Goal: Task Accomplishment & Management: Complete application form

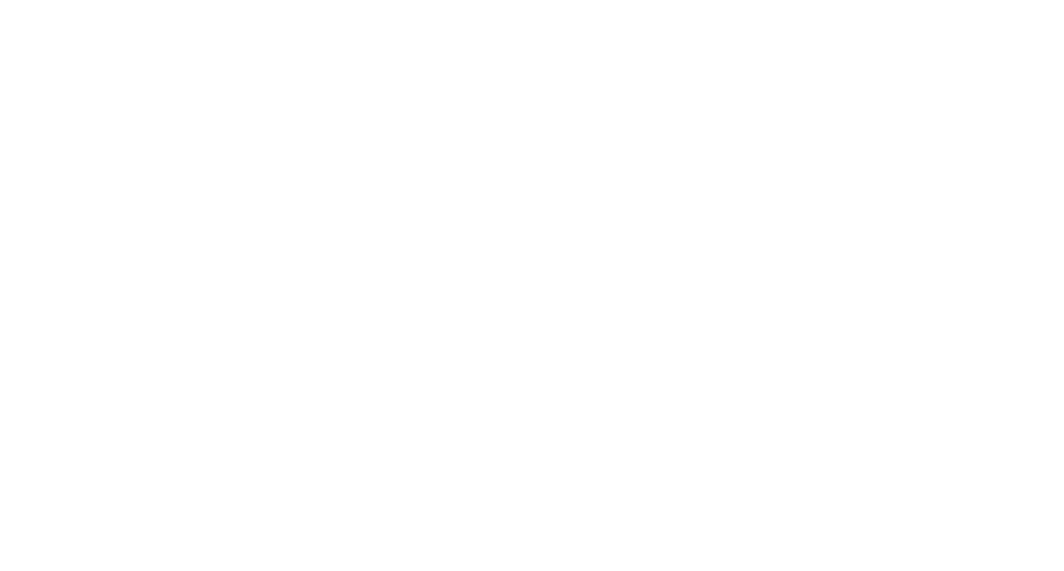
select select
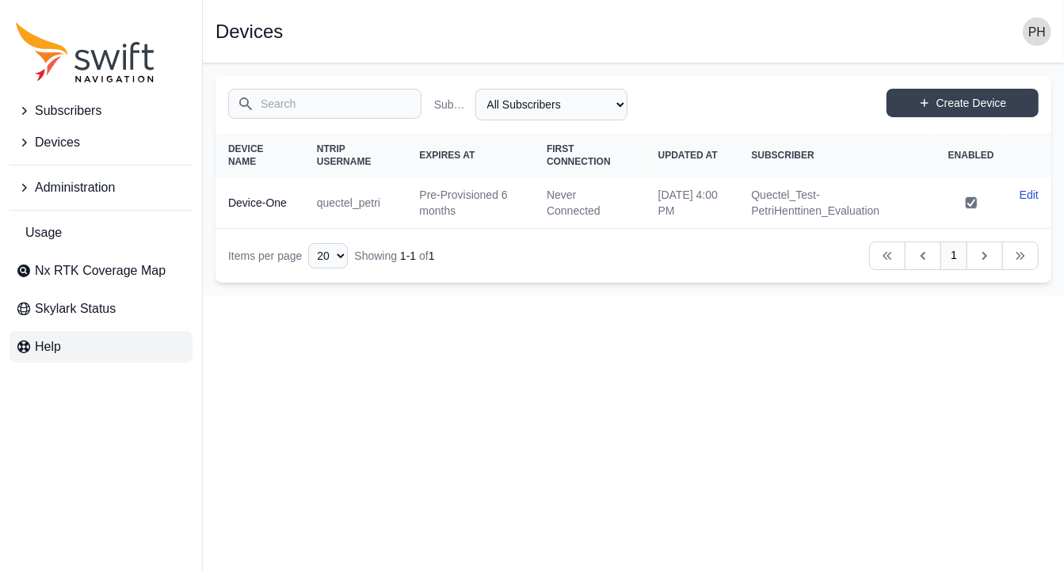
click at [36, 347] on span "Help" at bounding box center [48, 347] width 26 height 19
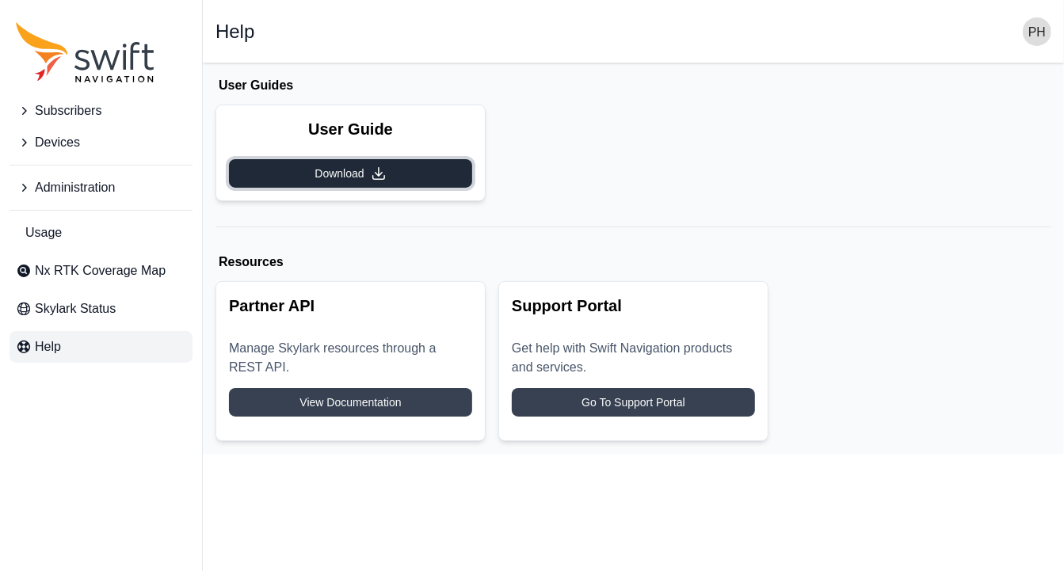
click at [394, 174] on link "Download" at bounding box center [350, 173] width 243 height 29
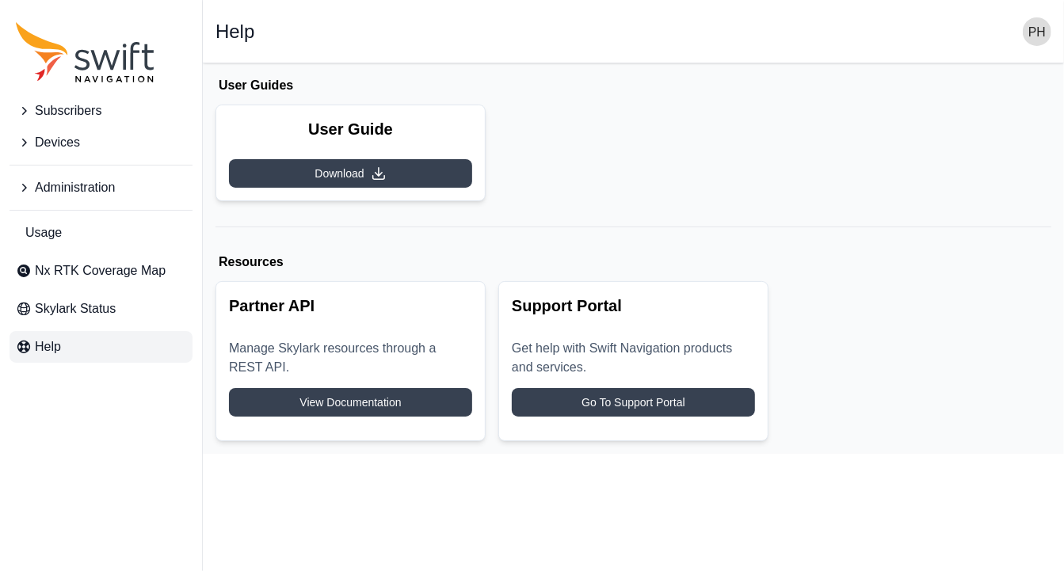
click at [76, 149] on span "Devices" at bounding box center [57, 142] width 45 height 19
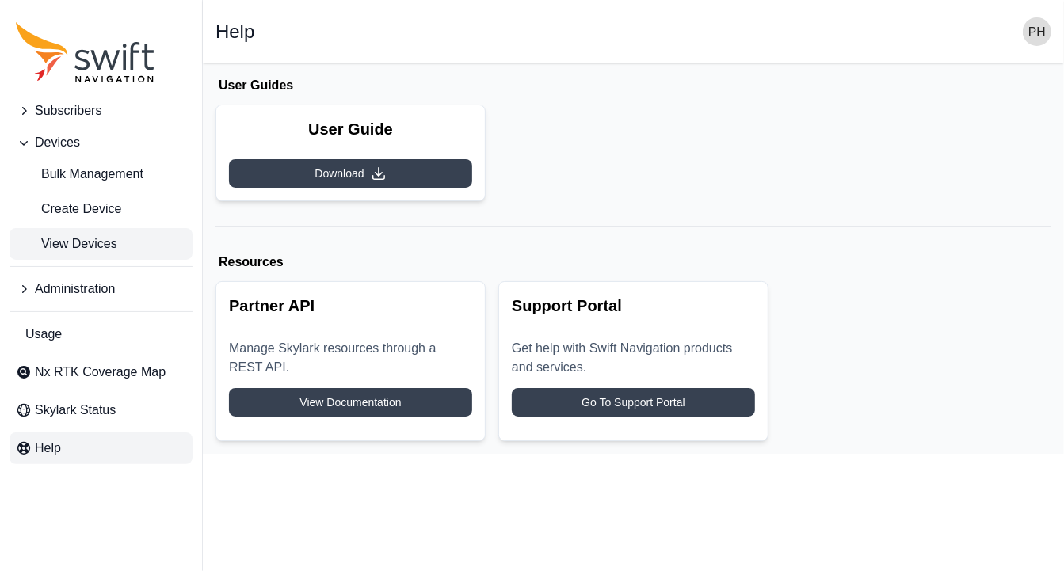
click at [96, 243] on span "View Devices" at bounding box center [66, 244] width 101 height 19
select select
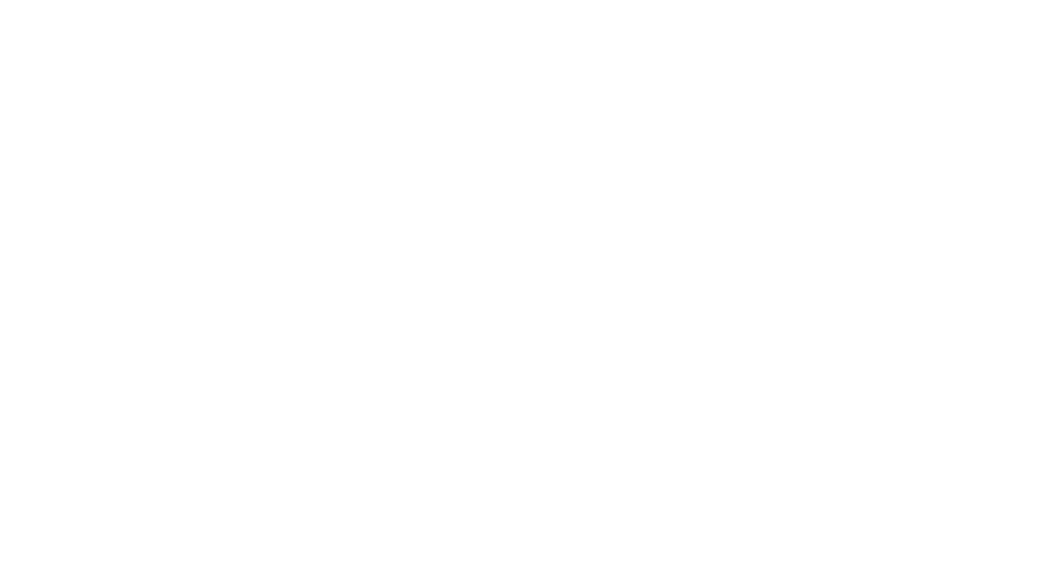
select select
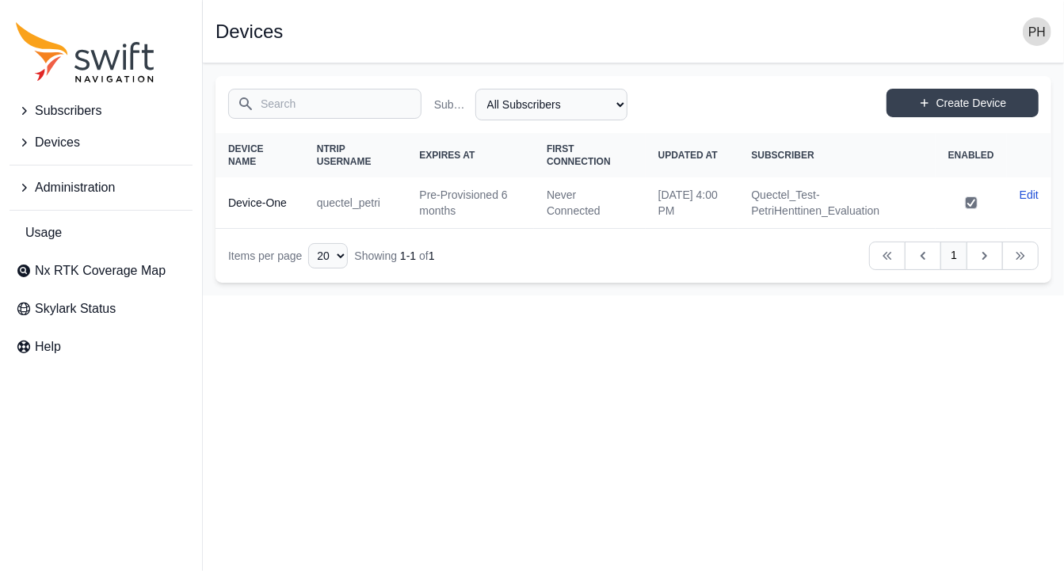
click at [76, 141] on span "Devices" at bounding box center [57, 142] width 45 height 19
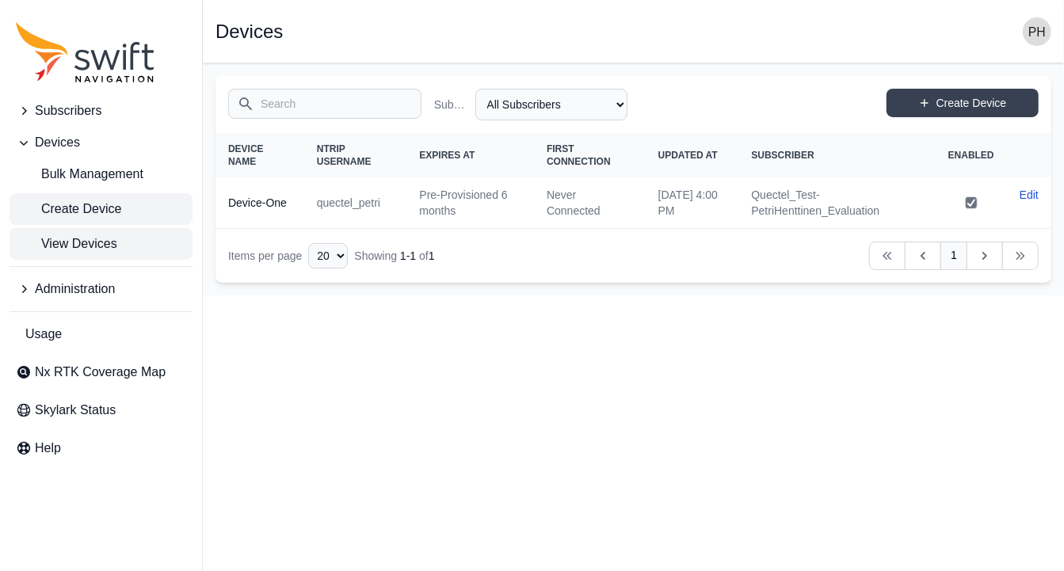
click at [93, 201] on span "Create Device" at bounding box center [68, 209] width 105 height 19
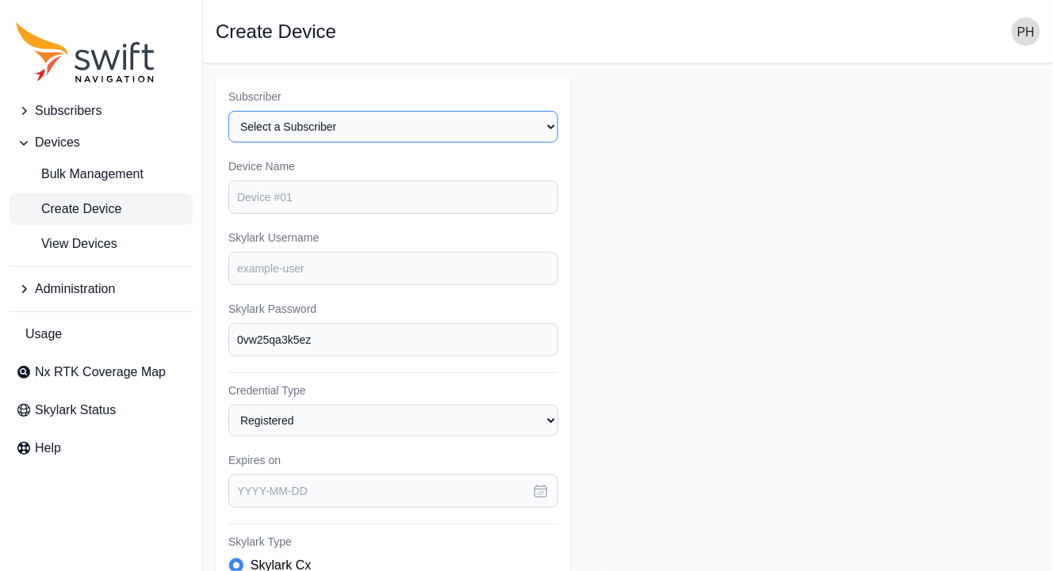
click at [362, 127] on select "Select a Subscriber Quectel_Test-PetriHenttinen_Evaluation" at bounding box center [393, 127] width 330 height 32
select select "00b03660-ccab-44af-ad29-a809fc77ed91"
click at [228, 111] on select "Select a Subscriber Quectel_Test-PetriHenttinen_Evaluation" at bounding box center [393, 127] width 330 height 32
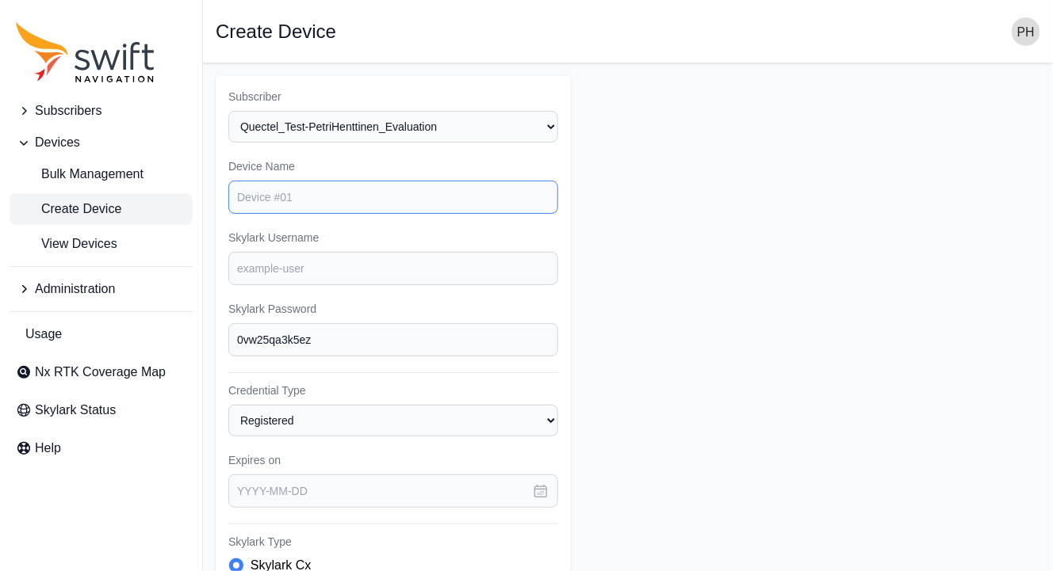
click at [292, 193] on input "Device Name" at bounding box center [393, 197] width 330 height 33
type input "Device-two"
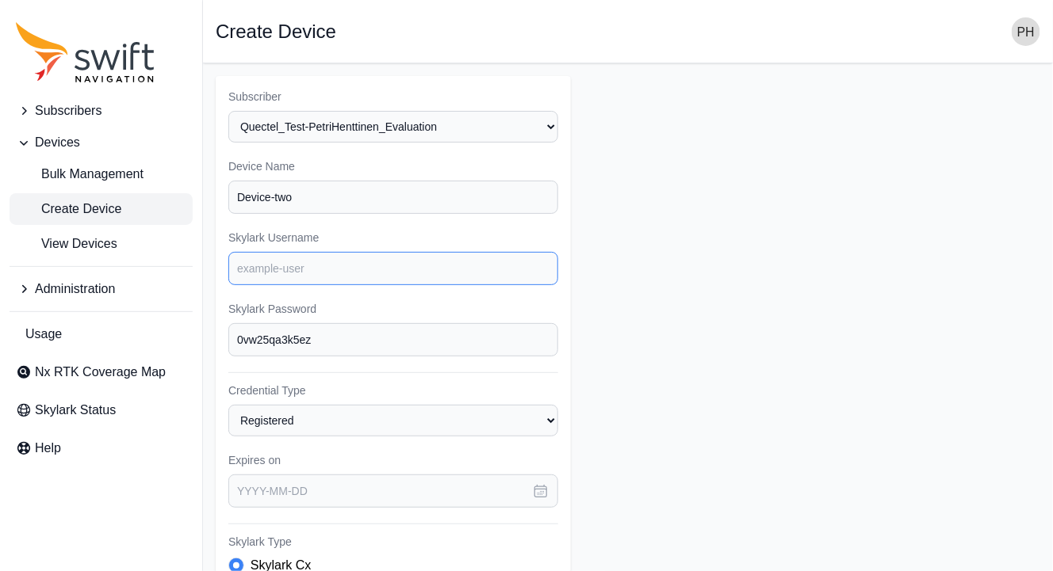
click at [346, 277] on input "Skylark Username" at bounding box center [393, 268] width 330 height 33
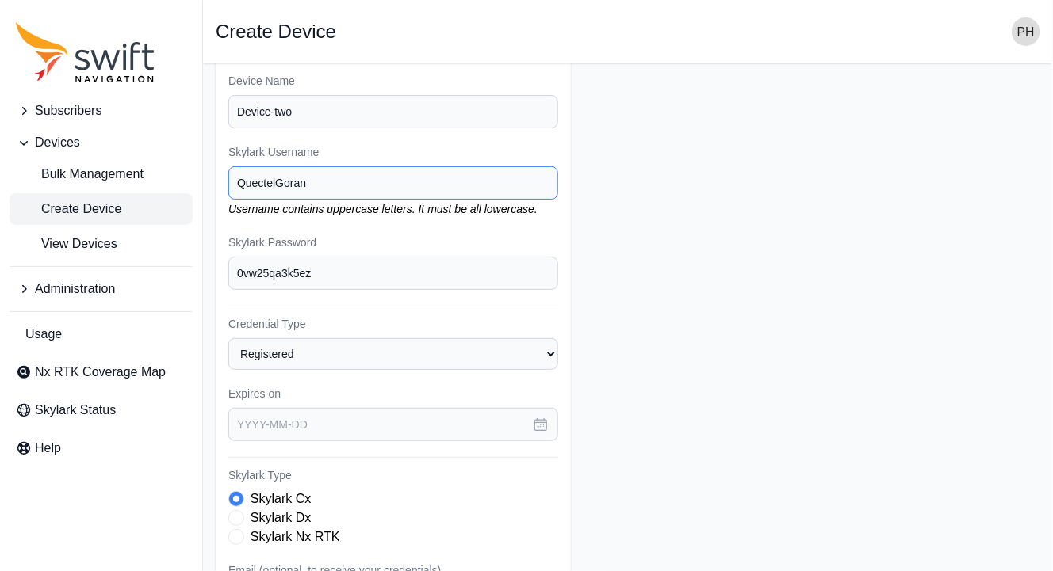
scroll to position [88, 0]
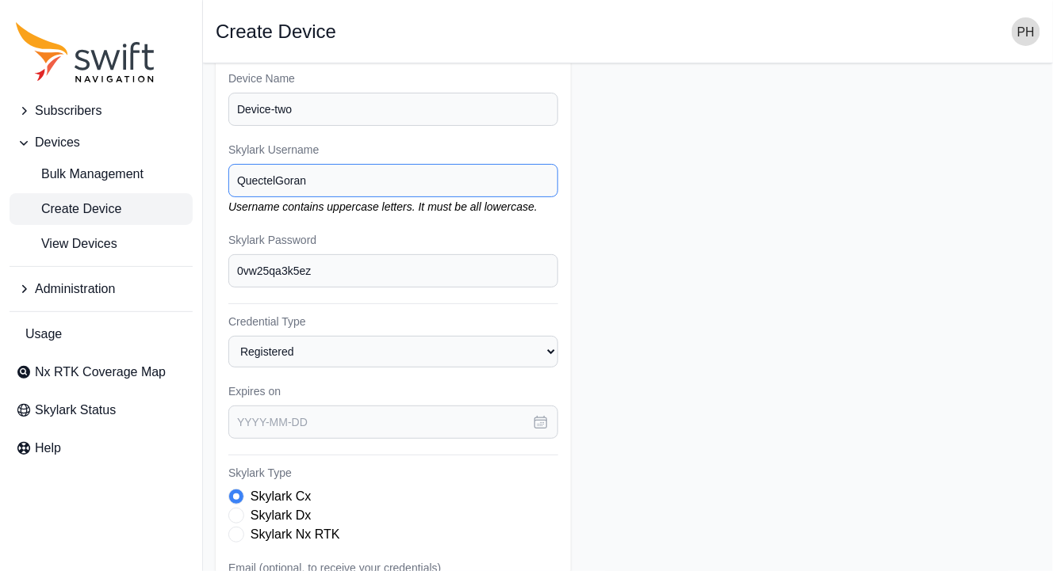
type input "QuectelGoran"
click at [541, 415] on icon "button" at bounding box center [541, 423] width 16 height 16
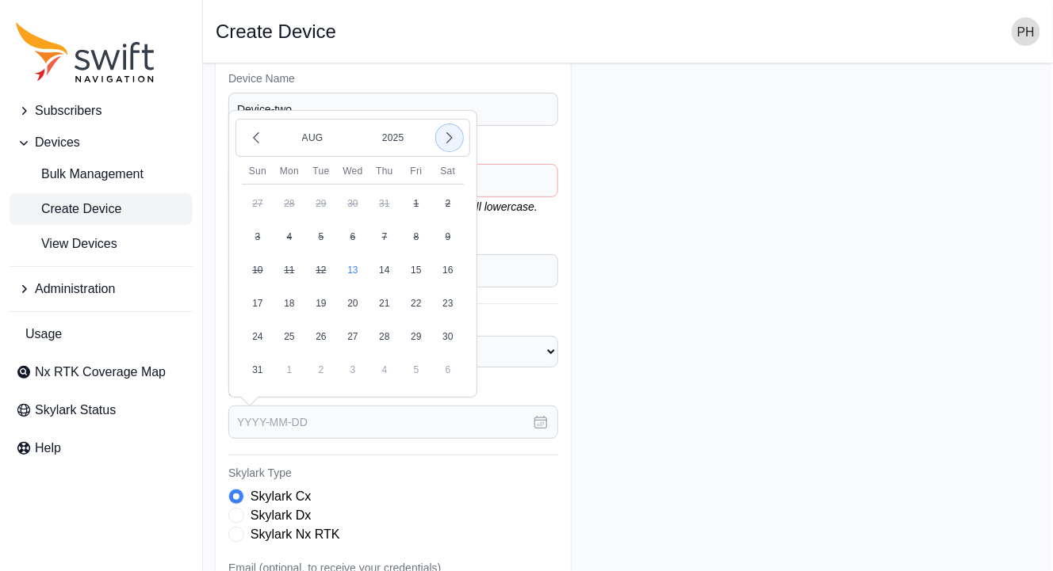
click at [452, 130] on icon "button" at bounding box center [449, 138] width 16 height 16
click at [258, 366] on button "30" at bounding box center [258, 370] width 32 height 32
type input "[DATE]"
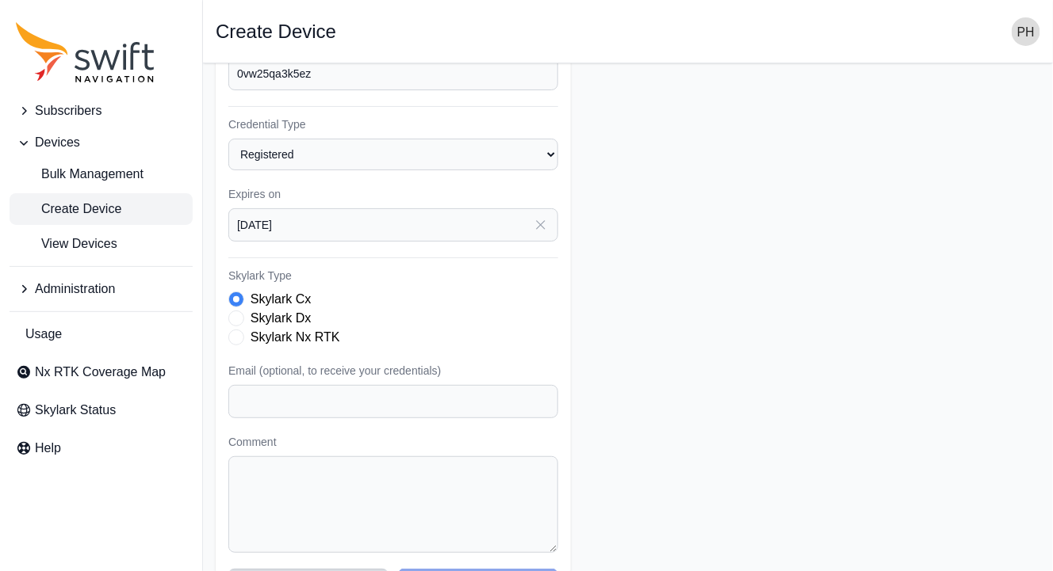
scroll to position [287, 0]
click at [239, 328] on span "Skylark Type" at bounding box center [236, 336] width 16 height 16
click at [294, 398] on input "Email (optional, to receive your credentials)" at bounding box center [393, 400] width 330 height 33
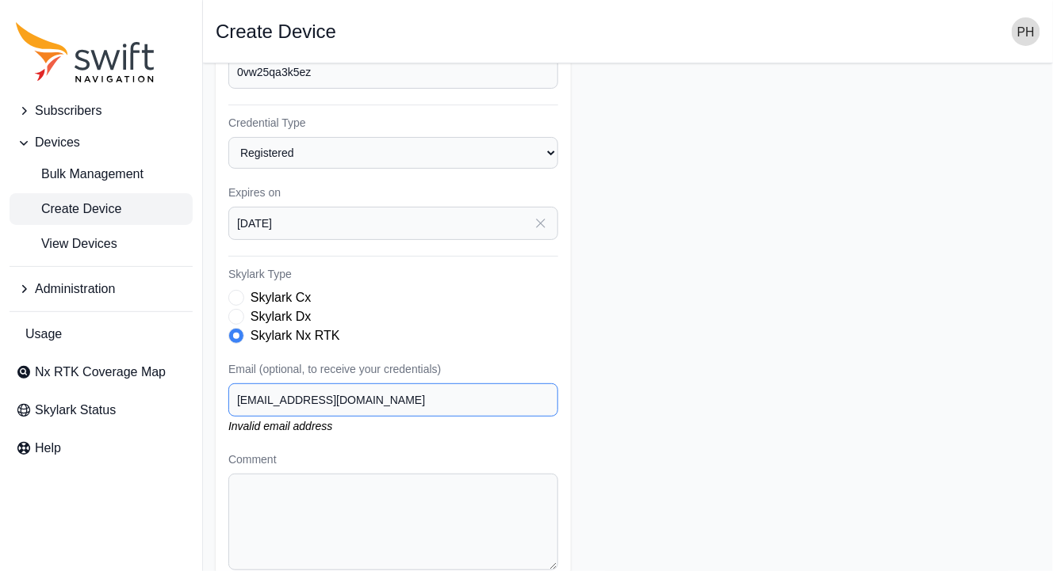
click at [471, 403] on input "[EMAIL_ADDRESS][DOMAIN_NAME]" at bounding box center [393, 400] width 330 height 33
type input "[EMAIL_ADDRESS][DOMAIN_NAME]"
click at [438, 436] on div "Subscriber Select a Subscriber Quectel_Test-PetriHenttinen_Evaluation Device Na…" at bounding box center [393, 199] width 355 height 820
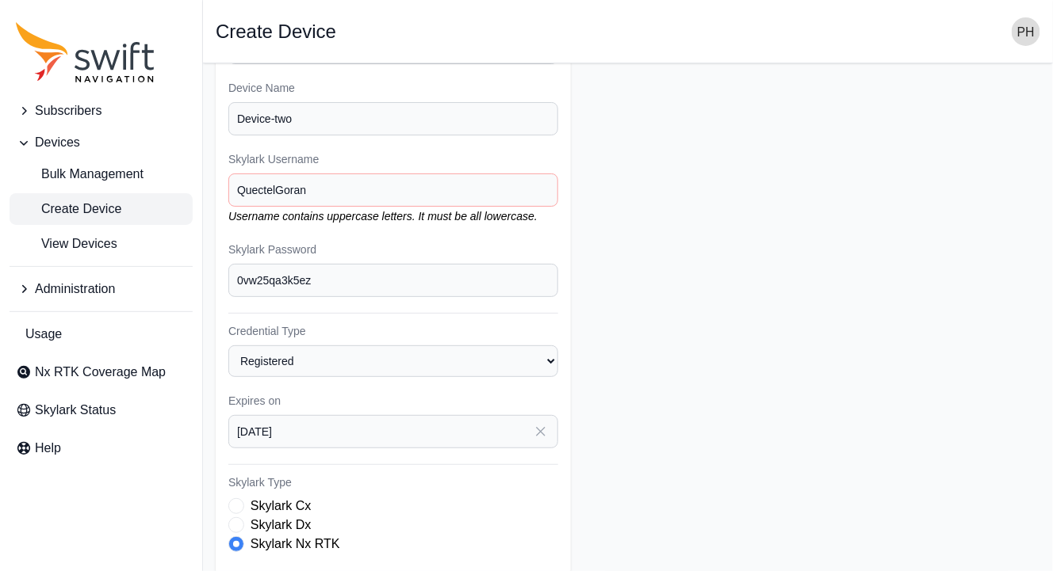
scroll to position [69, 0]
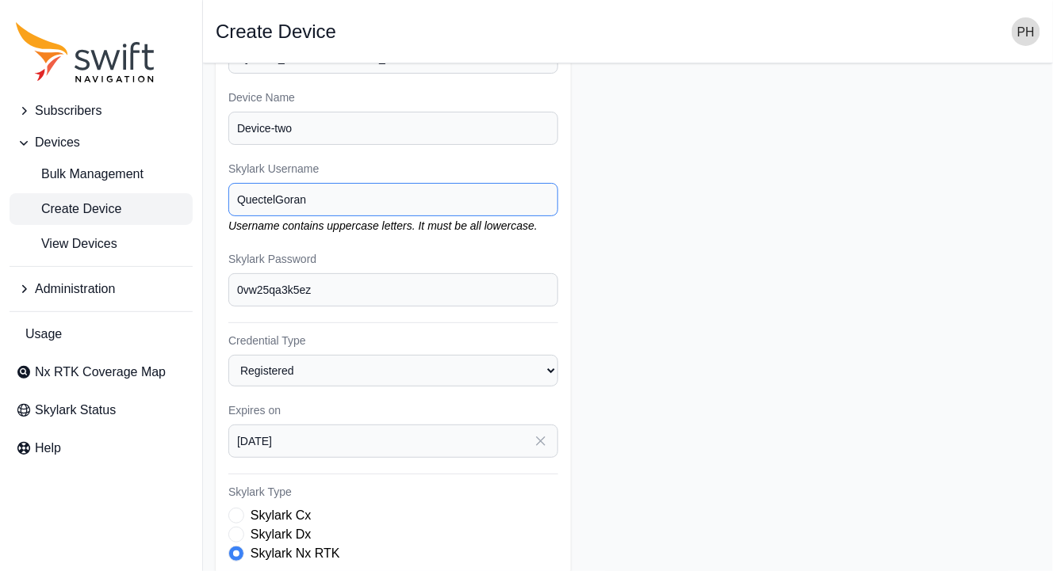
click at [246, 199] on input "QuectelGoran" at bounding box center [393, 199] width 330 height 33
click at [282, 198] on input "quectelGoran" at bounding box center [393, 199] width 330 height 33
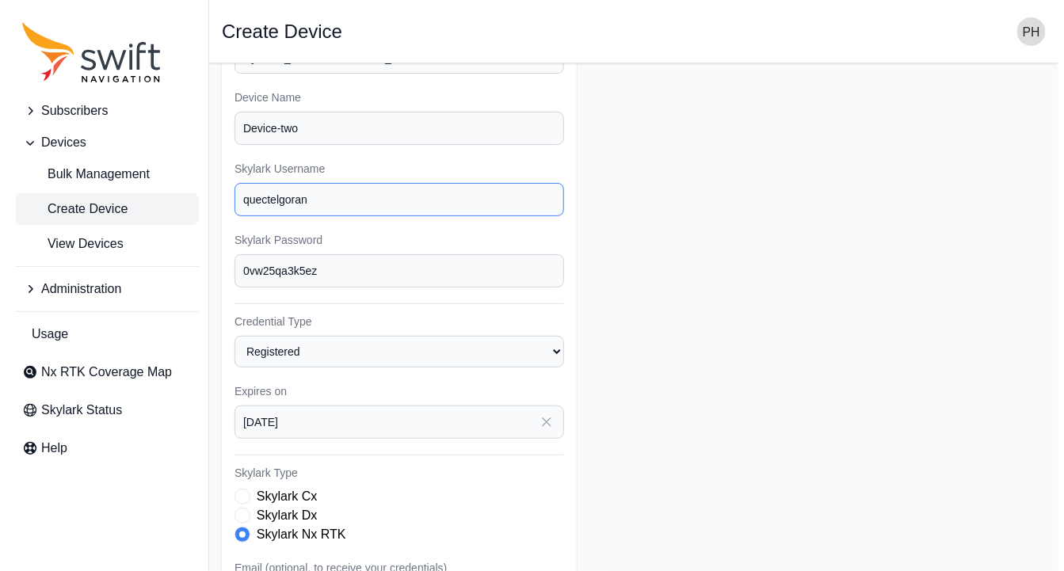
scroll to position [311, 0]
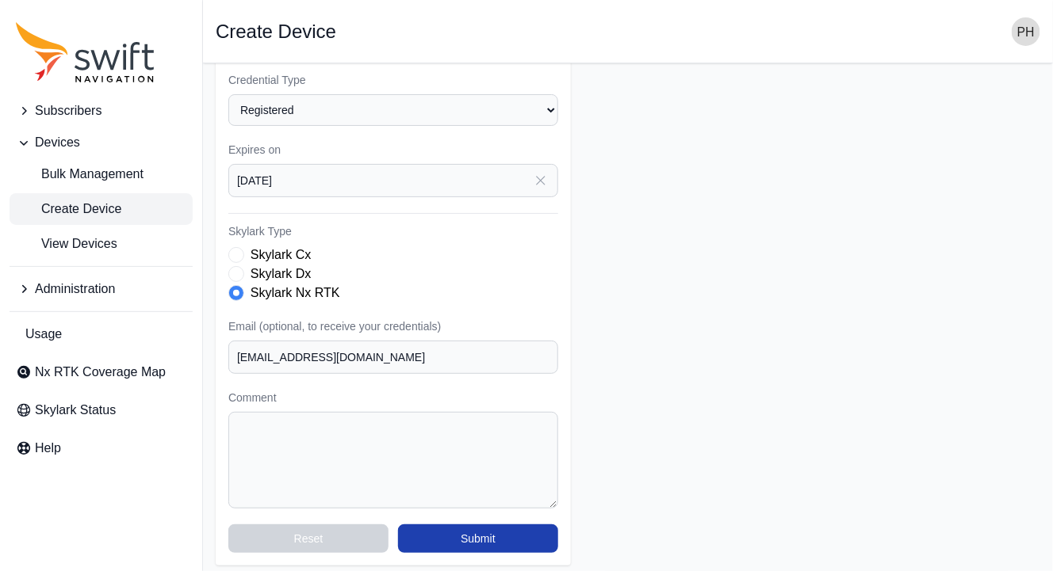
type input "quectelgoran"
click at [453, 537] on button "Submit" at bounding box center [478, 539] width 160 height 29
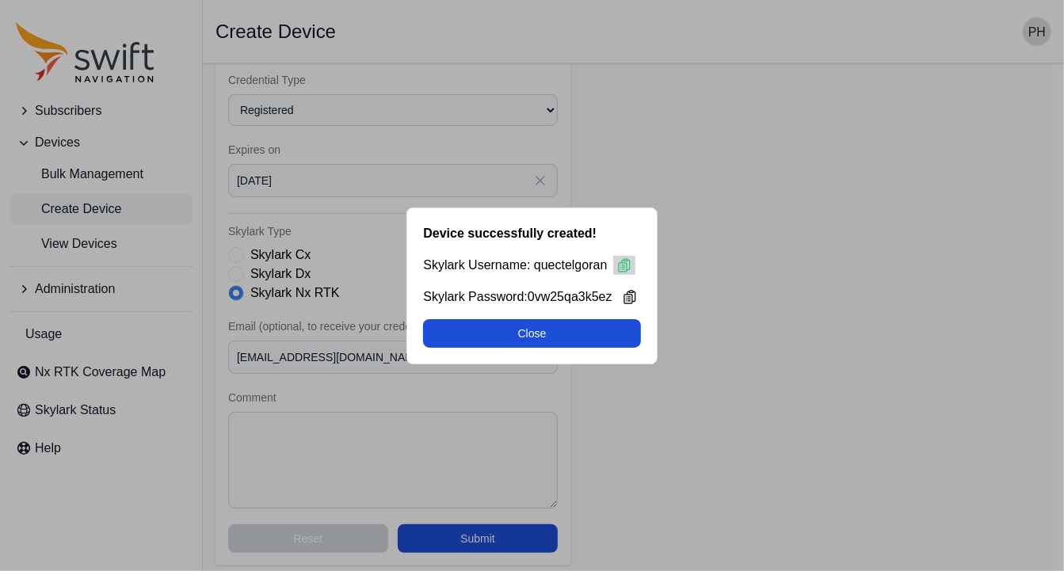
click at [622, 264] on icon at bounding box center [625, 266] width 16 height 16
click at [629, 292] on icon at bounding box center [630, 296] width 11 height 13
